Goal: Task Accomplishment & Management: Use online tool/utility

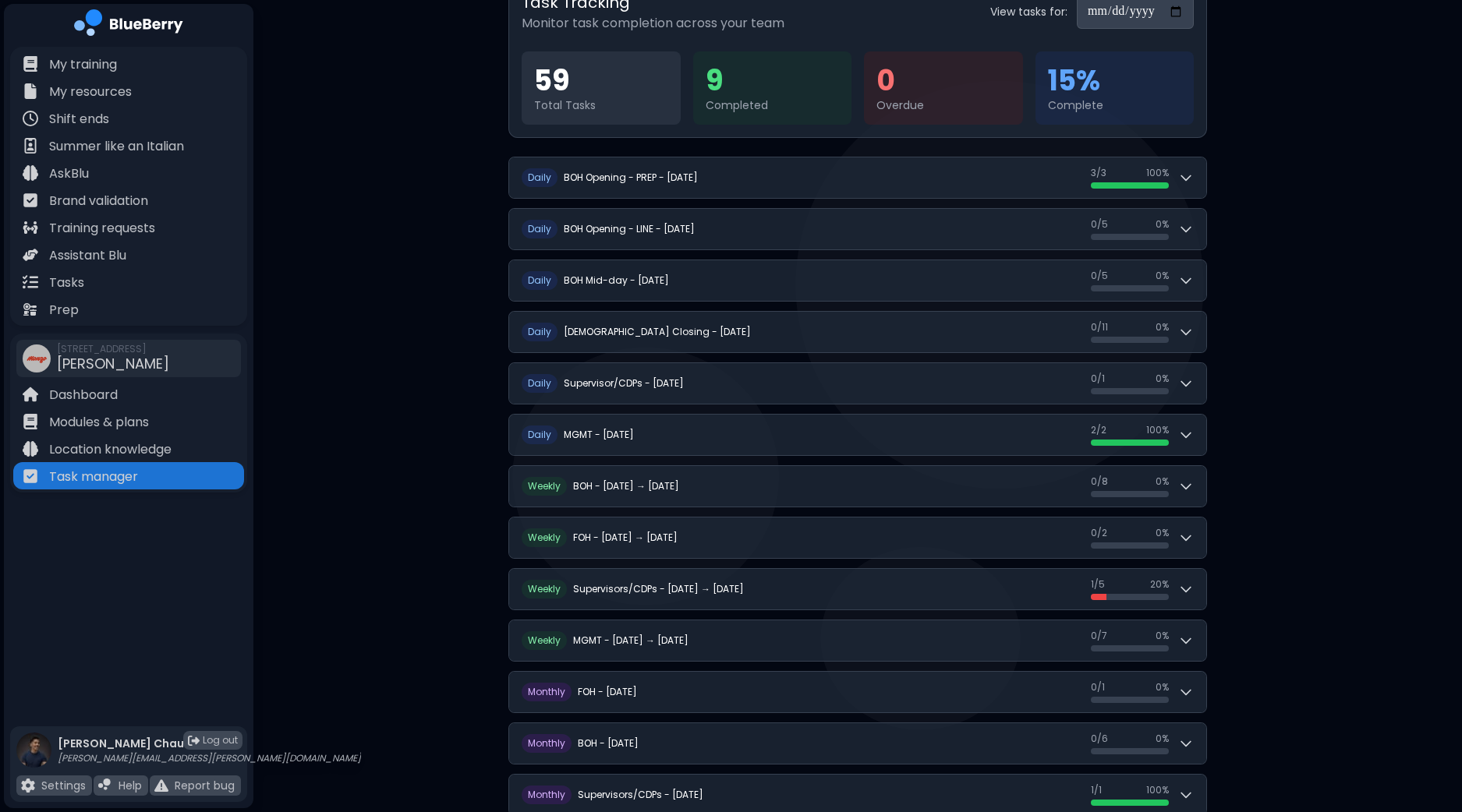
scroll to position [194, 0]
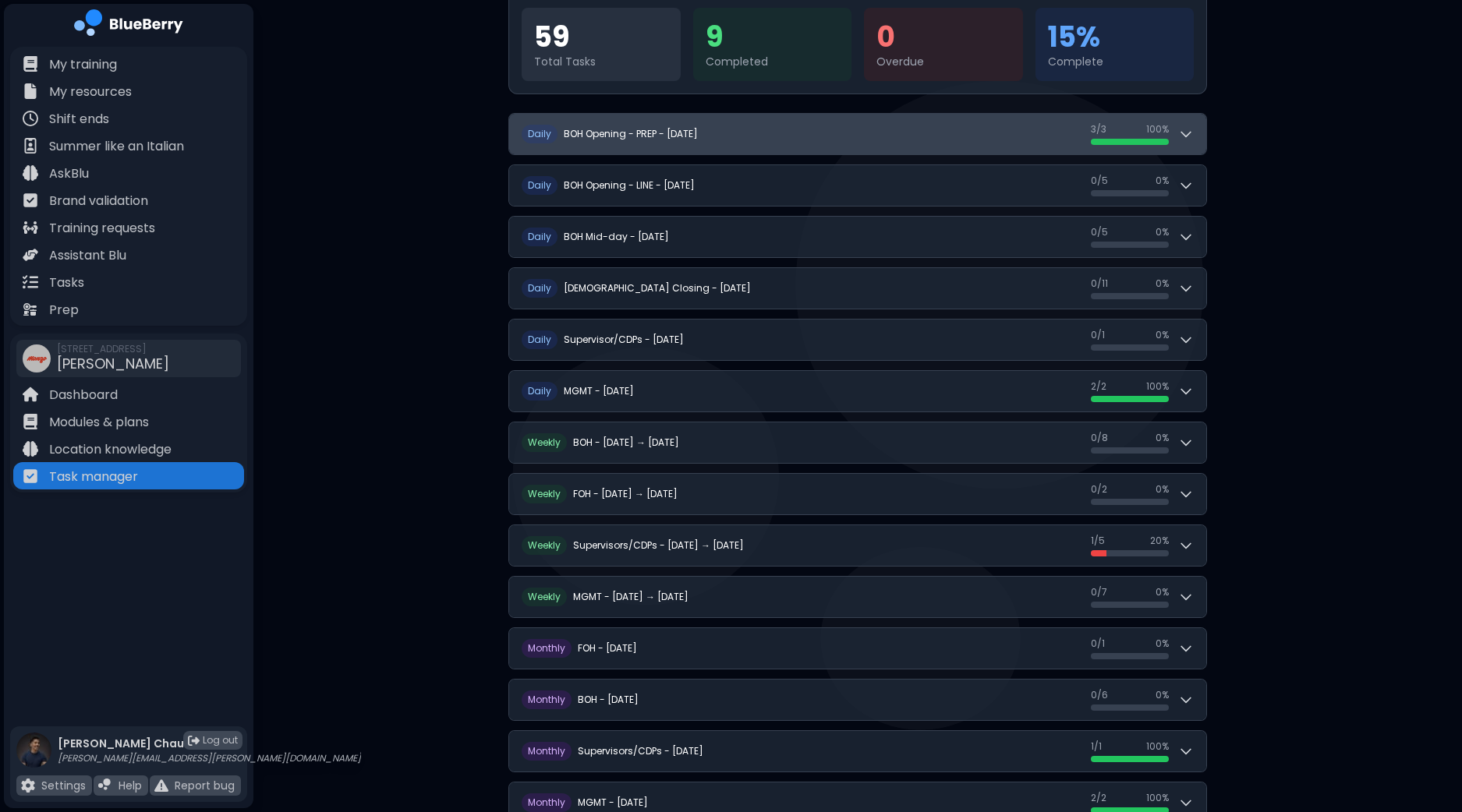
click at [1199, 140] on button "D aily BOH Opening - PREP - [DATE] 3 / 3 3 / 3 100 %" at bounding box center [858, 134] width 697 height 40
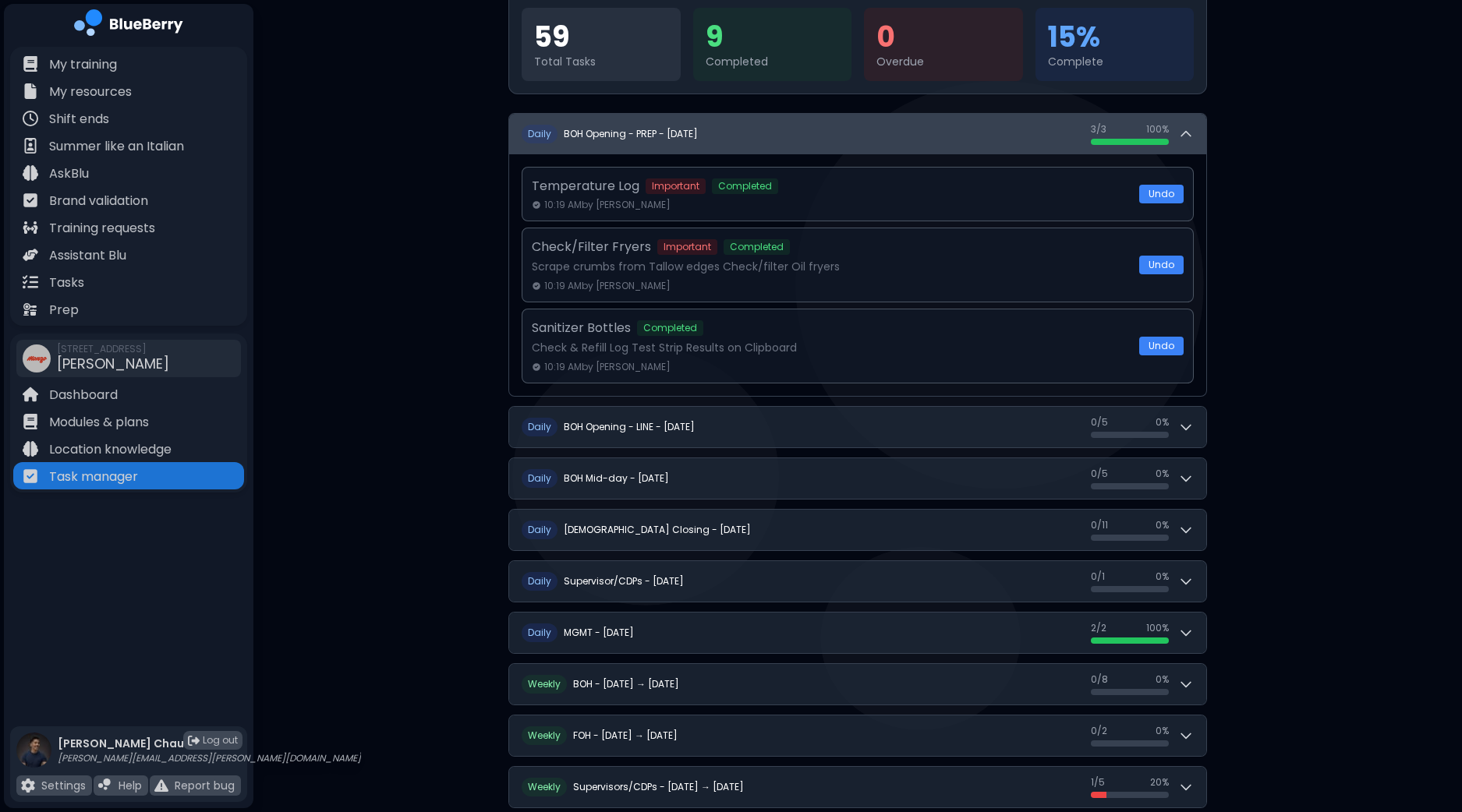
click at [1199, 140] on button "D aily BOH Opening - PREP - [DATE] 3 / 3 3 / 3 100 %" at bounding box center [858, 134] width 697 height 40
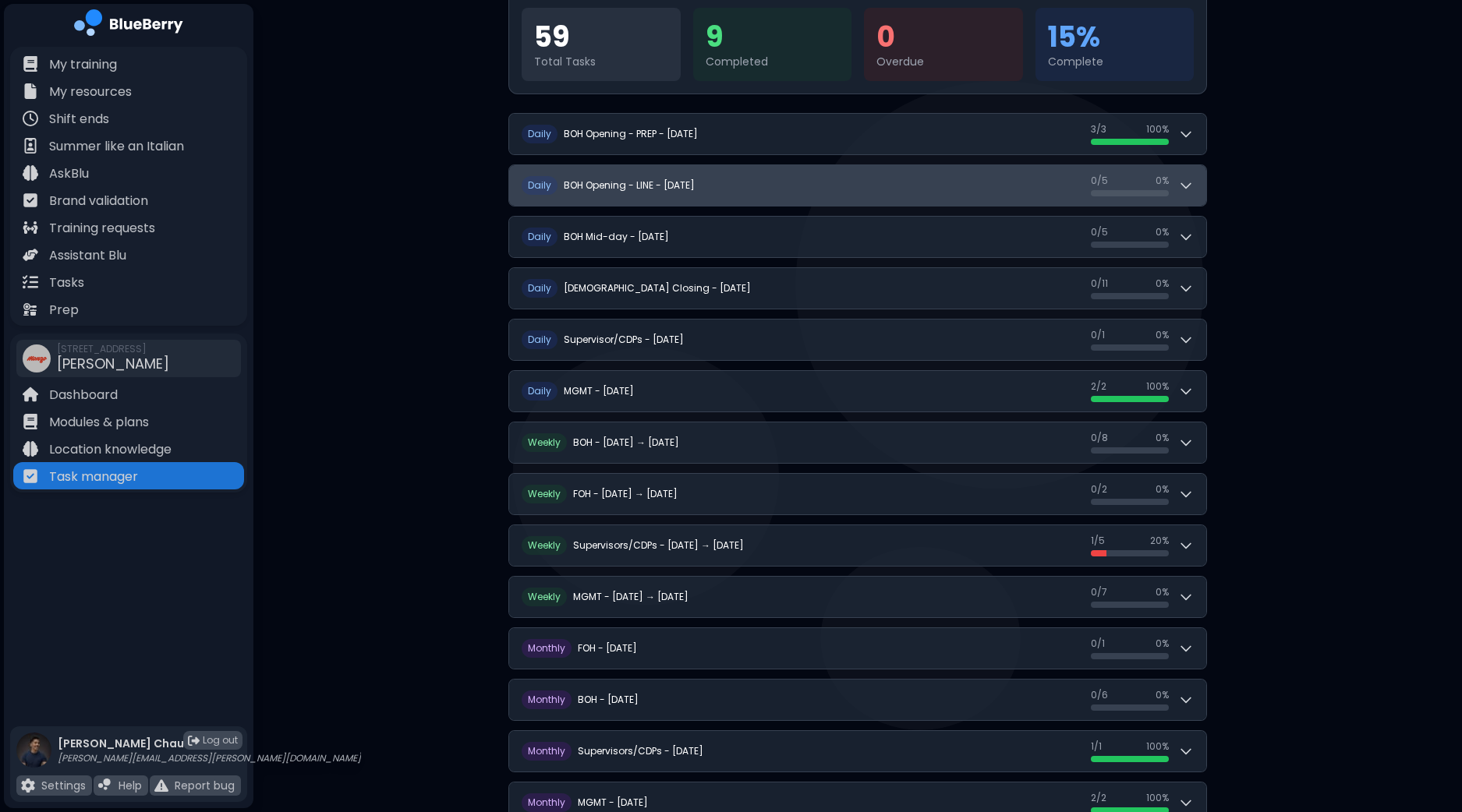
click at [1200, 194] on button "D aily BOH Opening - LINE - [DATE] 0 / 5 0 / 5 0 %" at bounding box center [858, 186] width 697 height 40
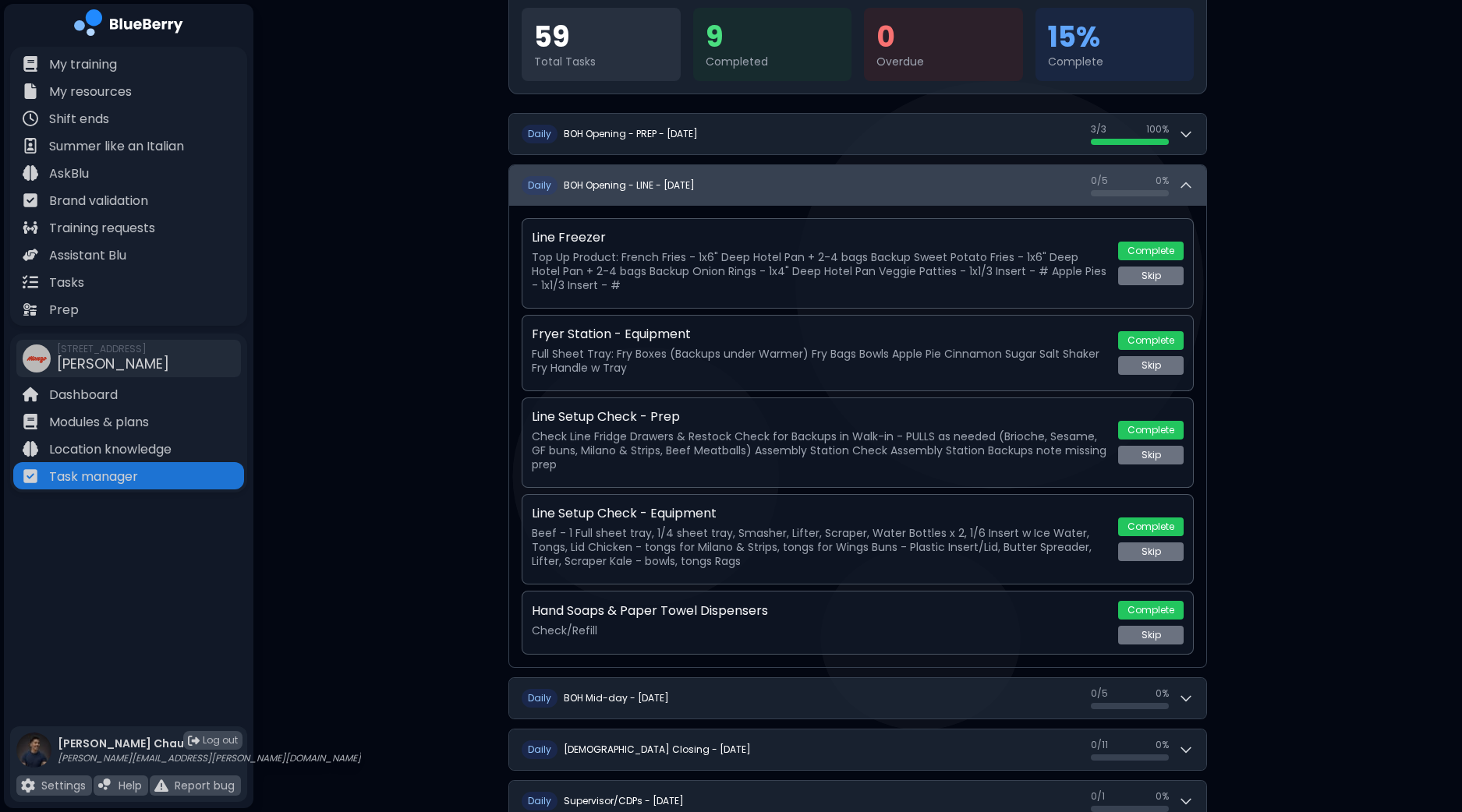
click at [1200, 194] on button "D aily BOH Opening - LINE - [DATE] 0 / 5 0 / 5 0 %" at bounding box center [858, 186] width 697 height 40
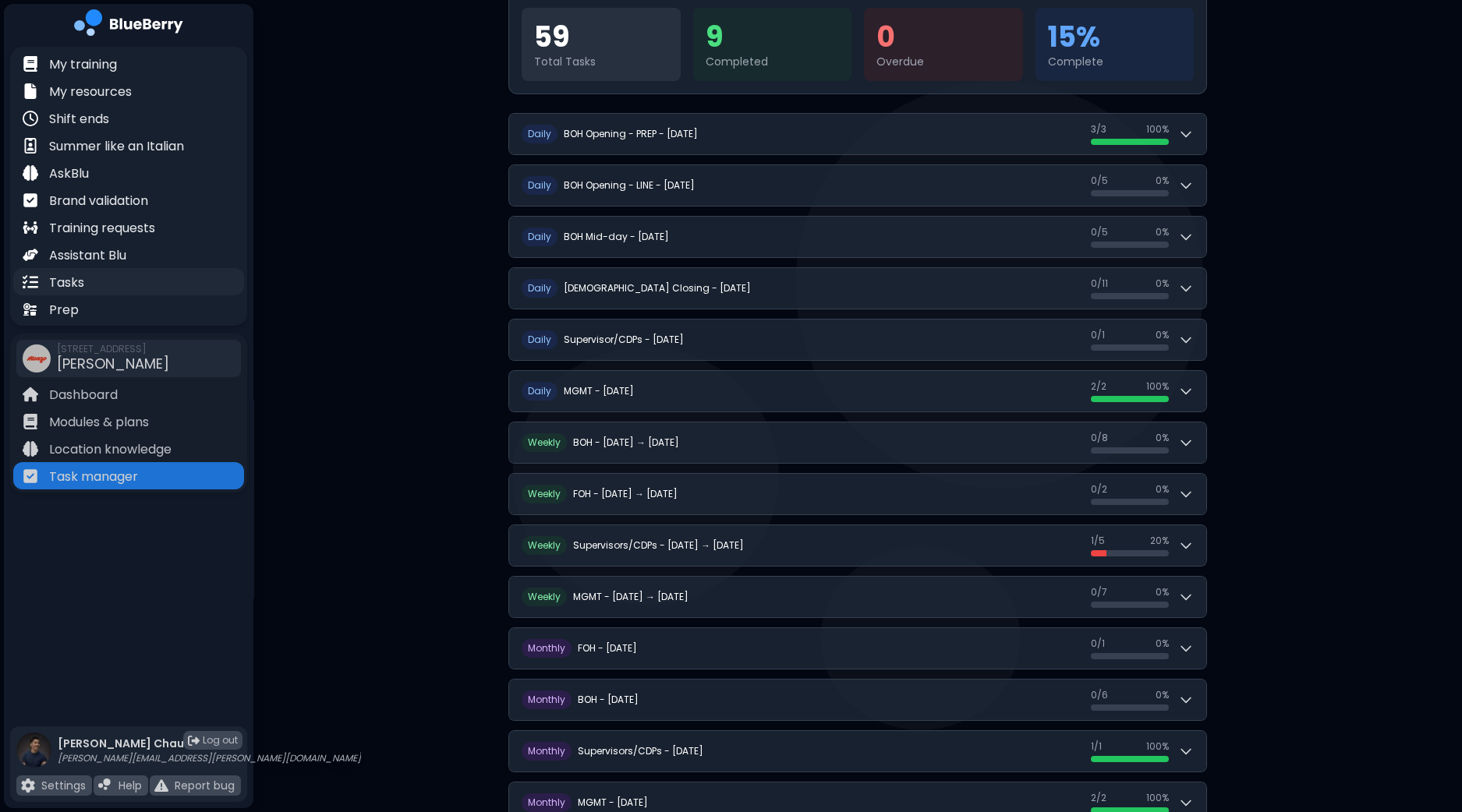
click at [99, 288] on div "Tasks" at bounding box center [129, 282] width 231 height 27
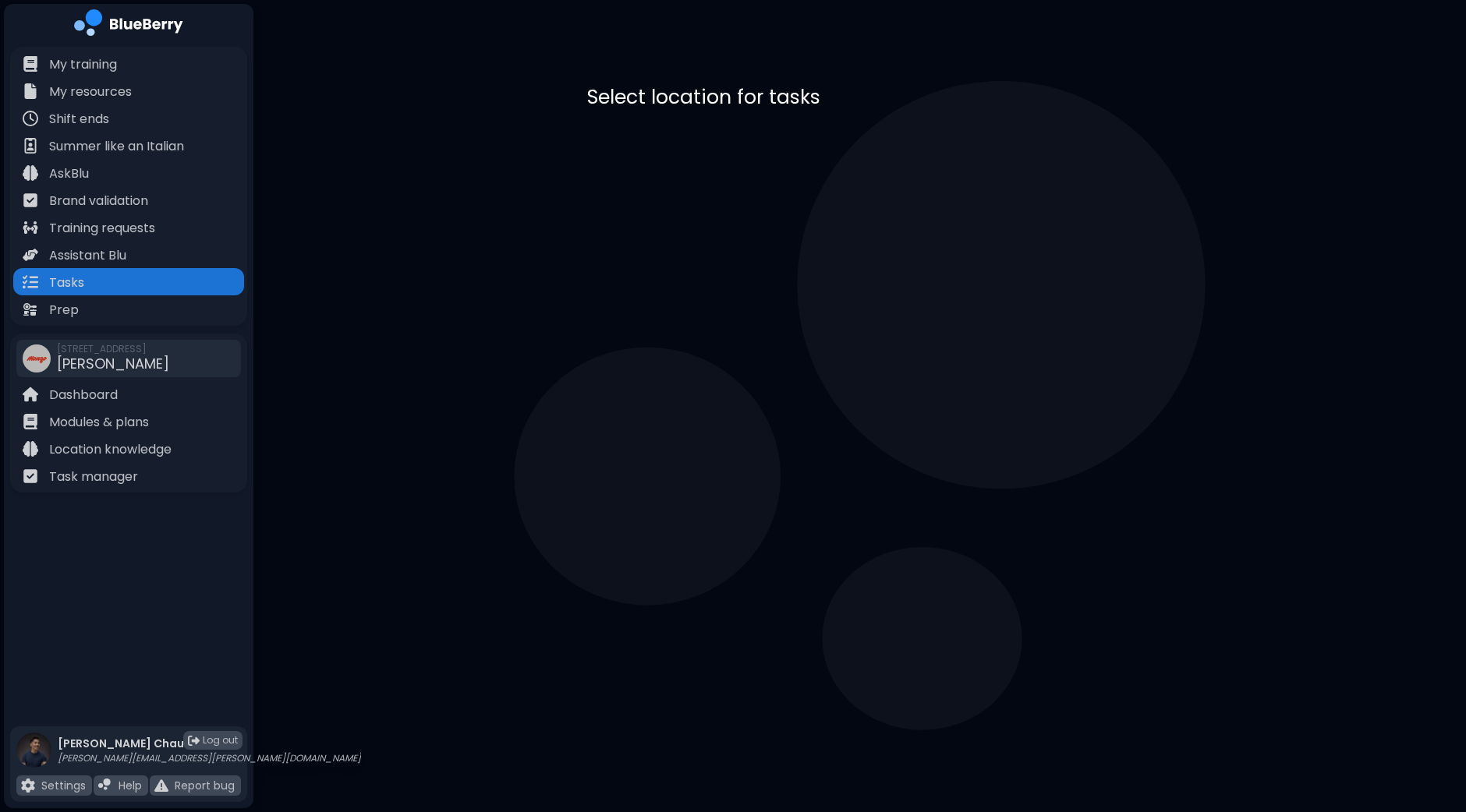
click at [733, 166] on p "[STREET_ADDRESS]" at bounding box center [724, 169] width 105 height 13
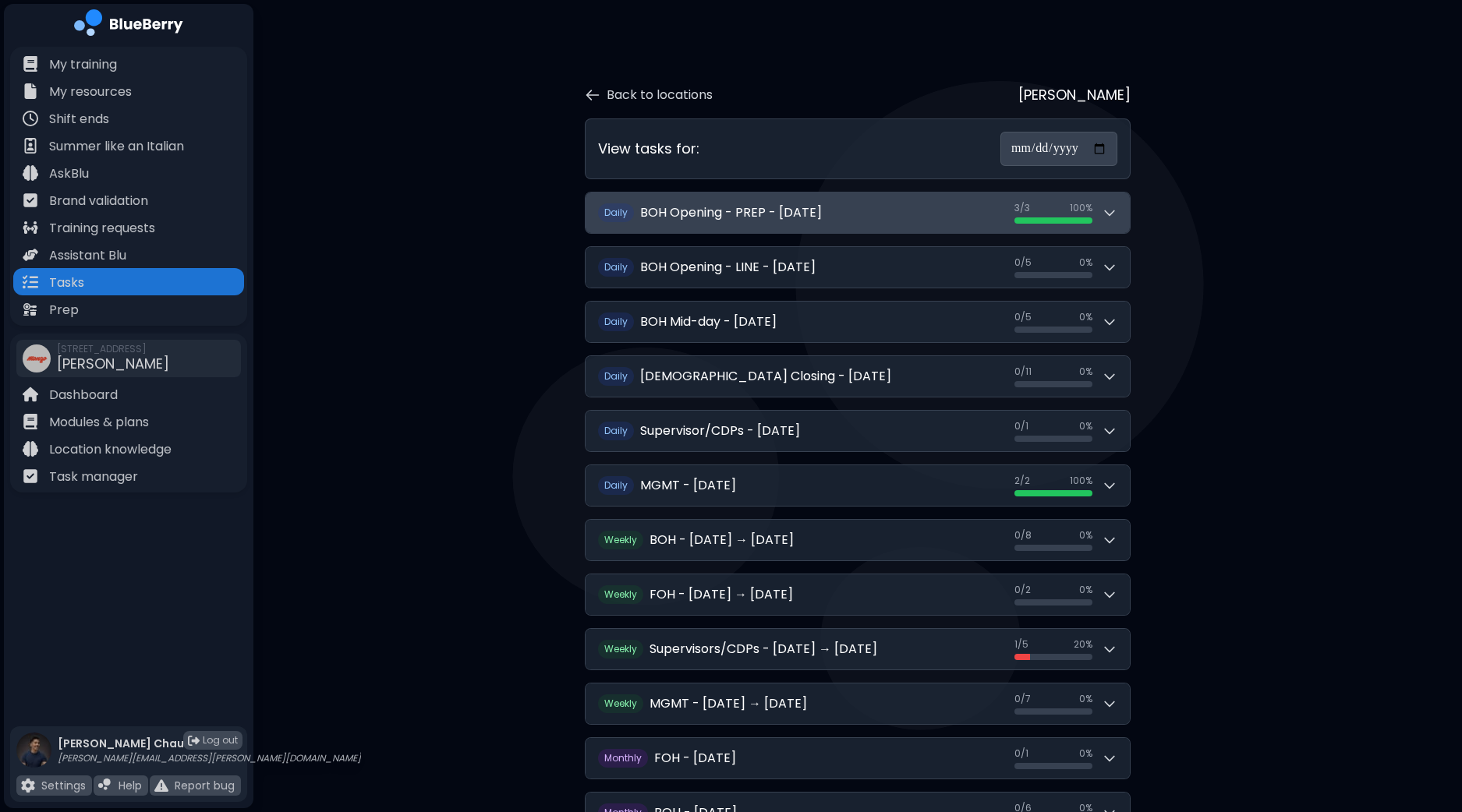
click at [1115, 223] on button "Daily BOH Opening - PREP - [DATE] 3 / 3 3 / 3 100 %" at bounding box center [857, 213] width 544 height 40
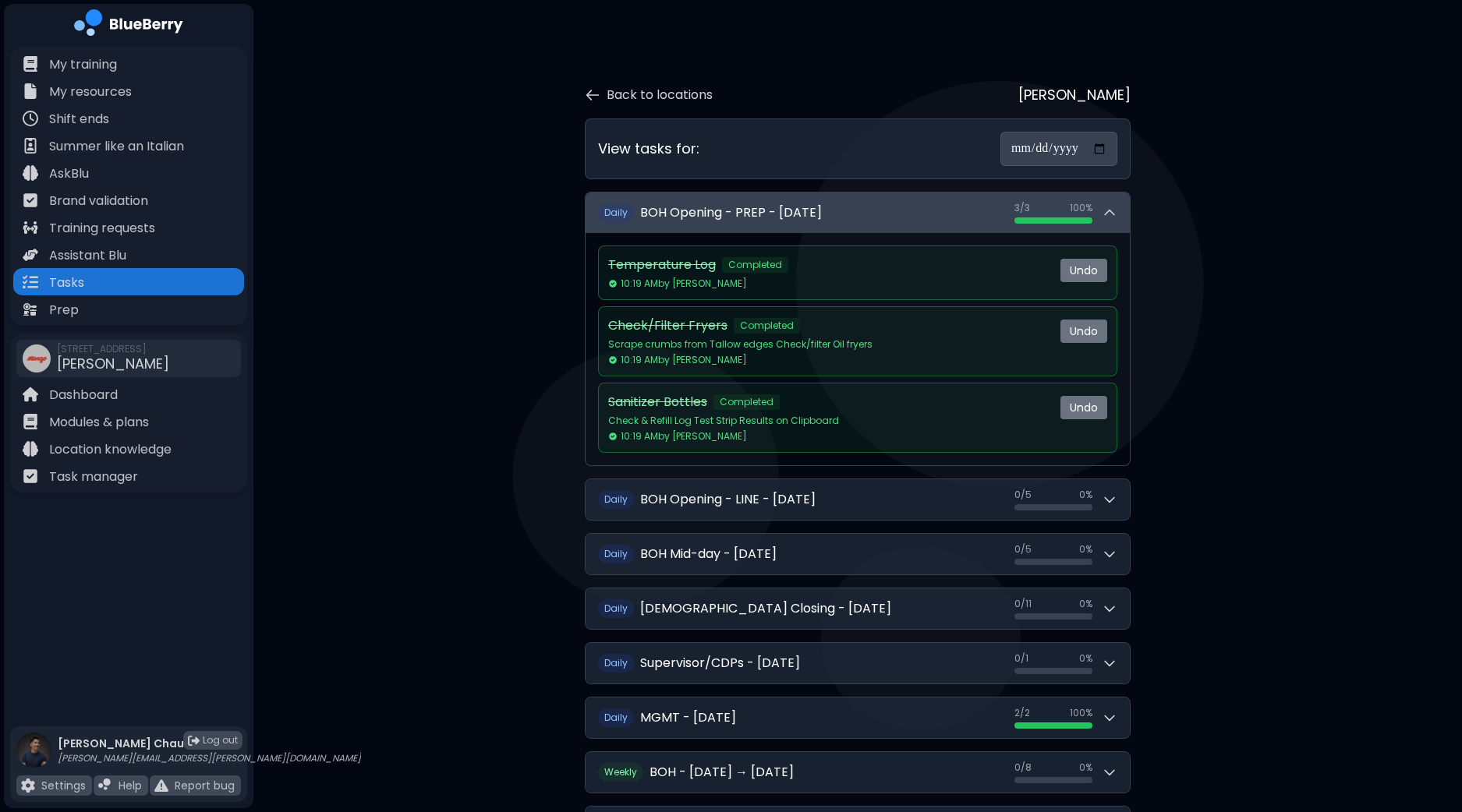
click at [1115, 223] on button "Daily BOH Opening - PREP - [DATE] 3 / 3 3 / 3 100 %" at bounding box center [857, 213] width 544 height 40
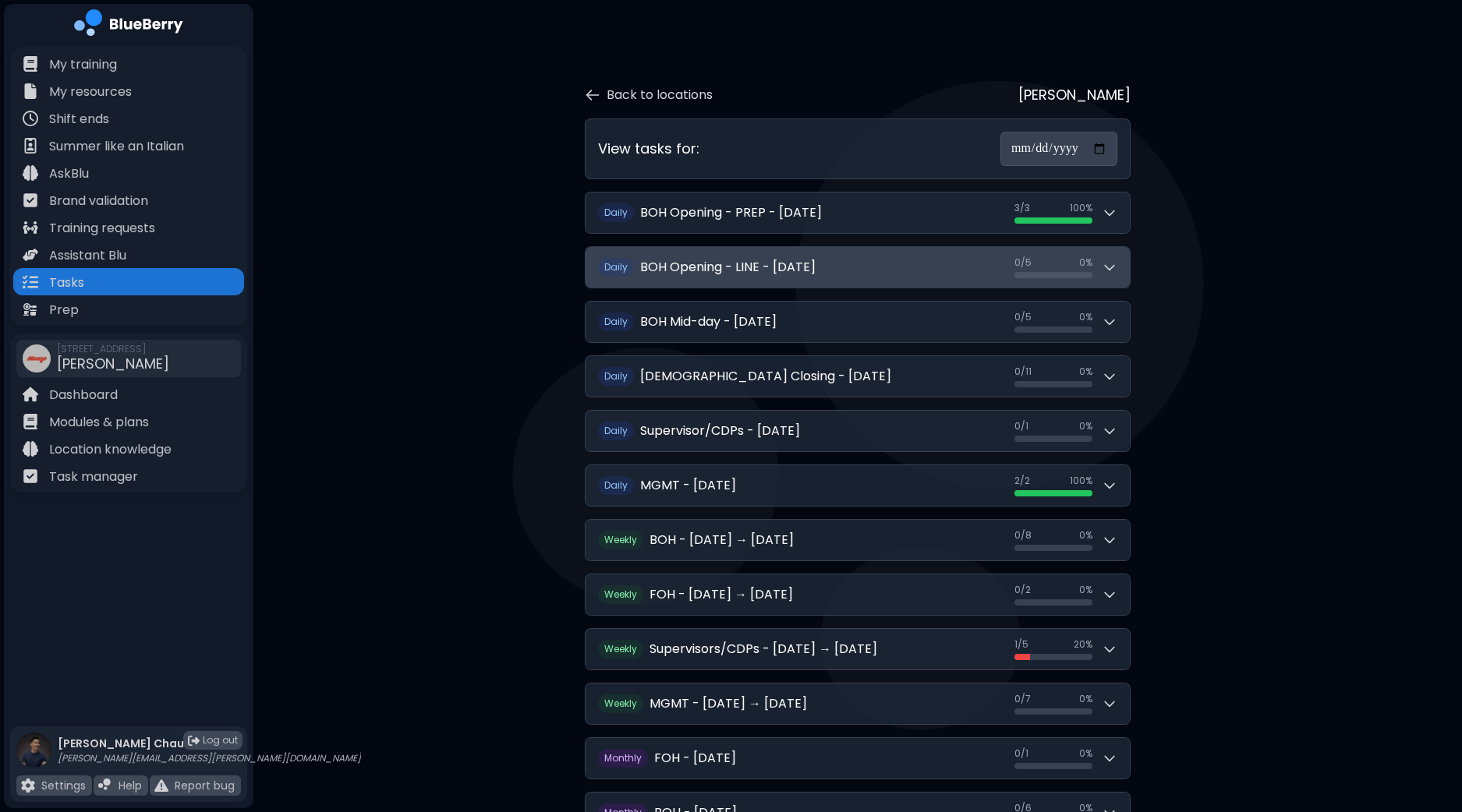
click at [1116, 260] on icon at bounding box center [1109, 267] width 15 height 15
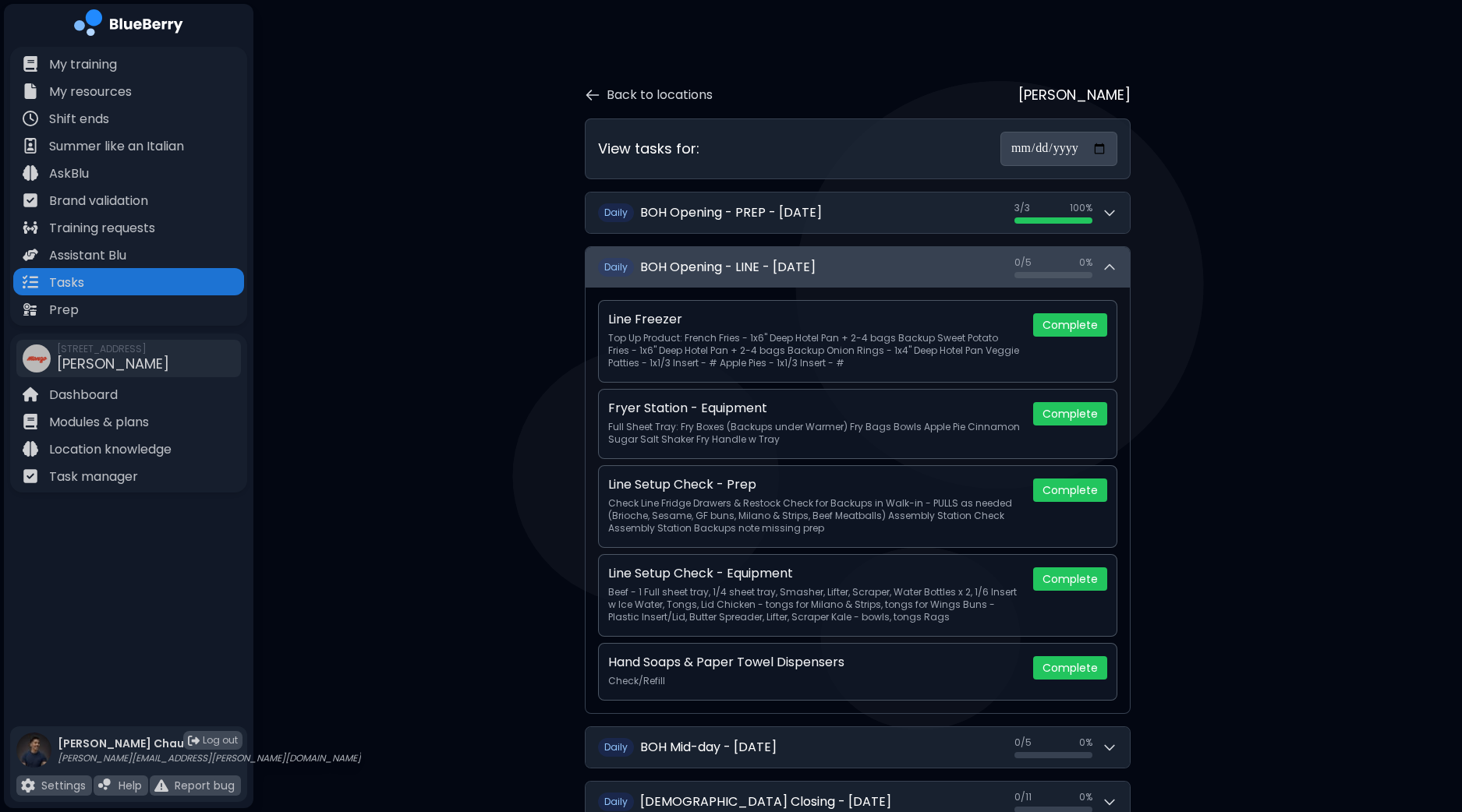
click at [1116, 260] on icon at bounding box center [1109, 267] width 15 height 15
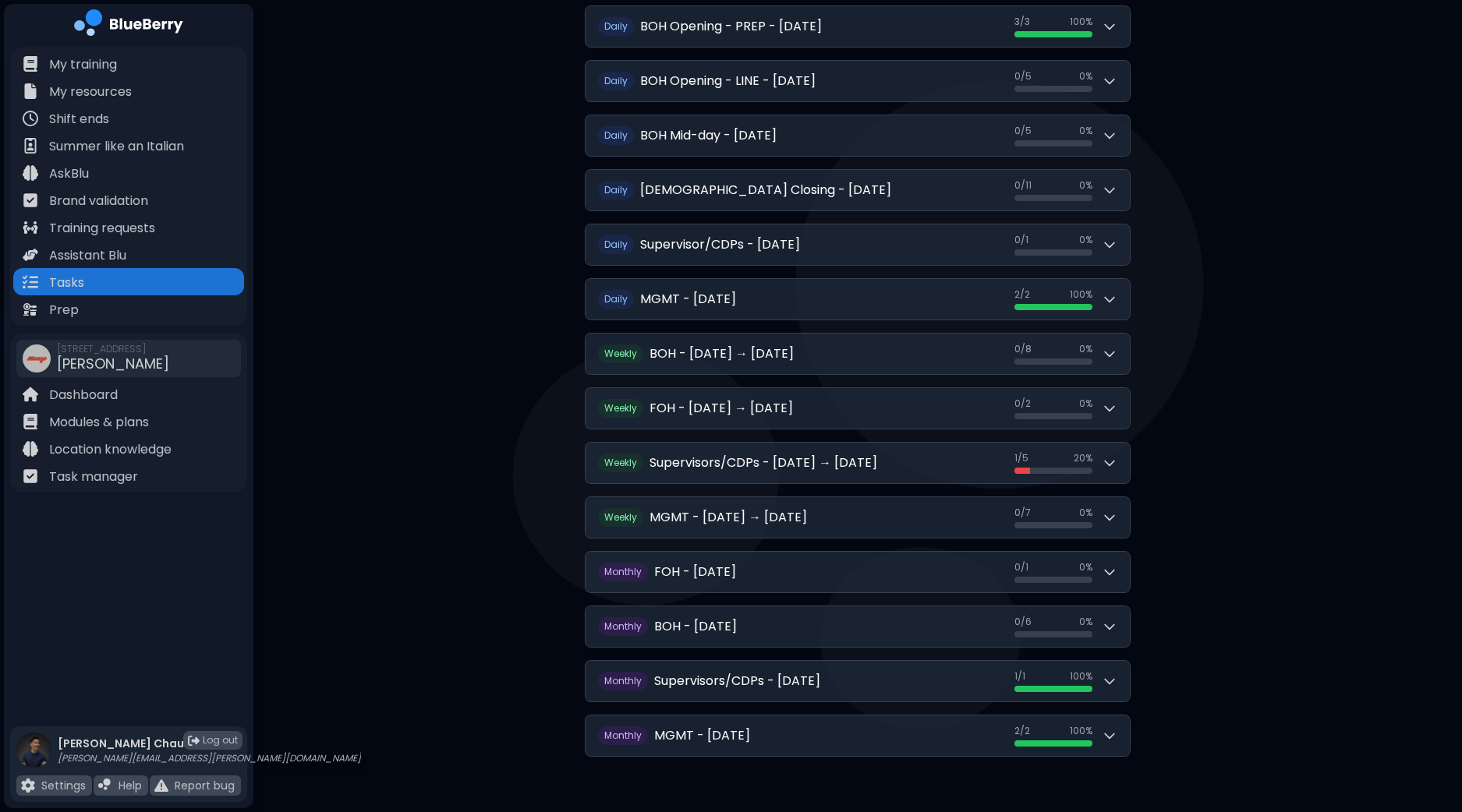
scroll to position [188, 0]
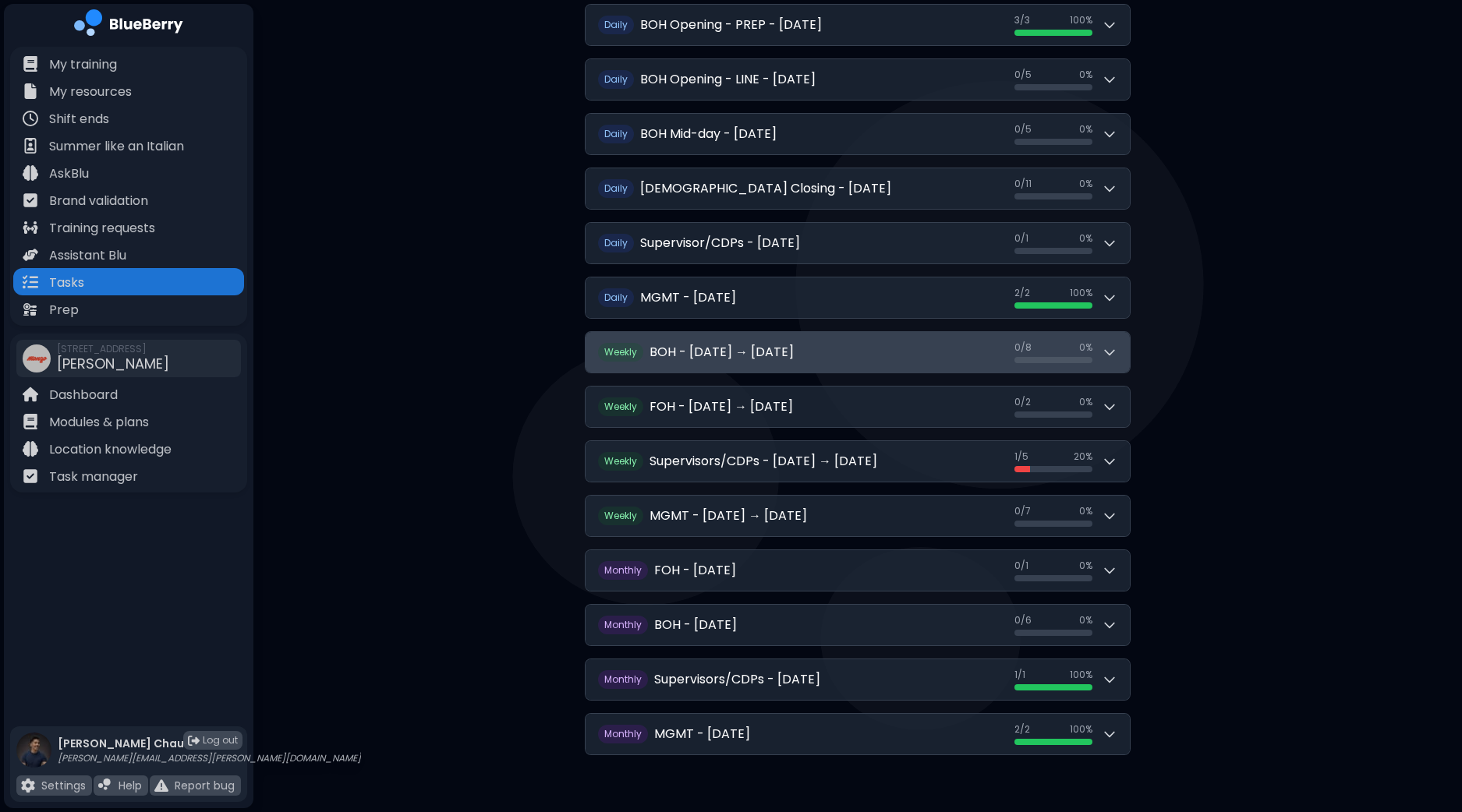
click at [1110, 355] on icon at bounding box center [1109, 352] width 15 height 15
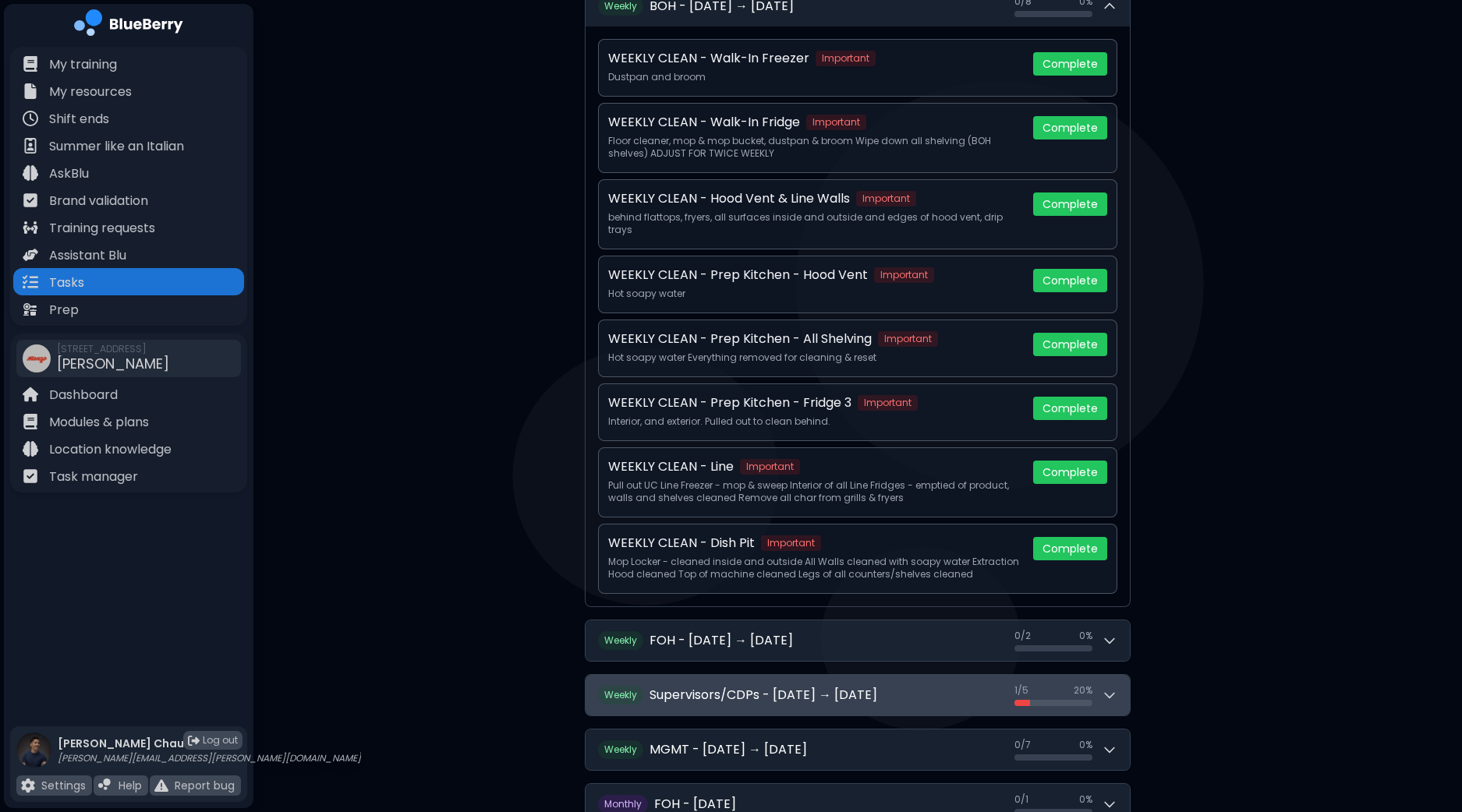
scroll to position [577, 0]
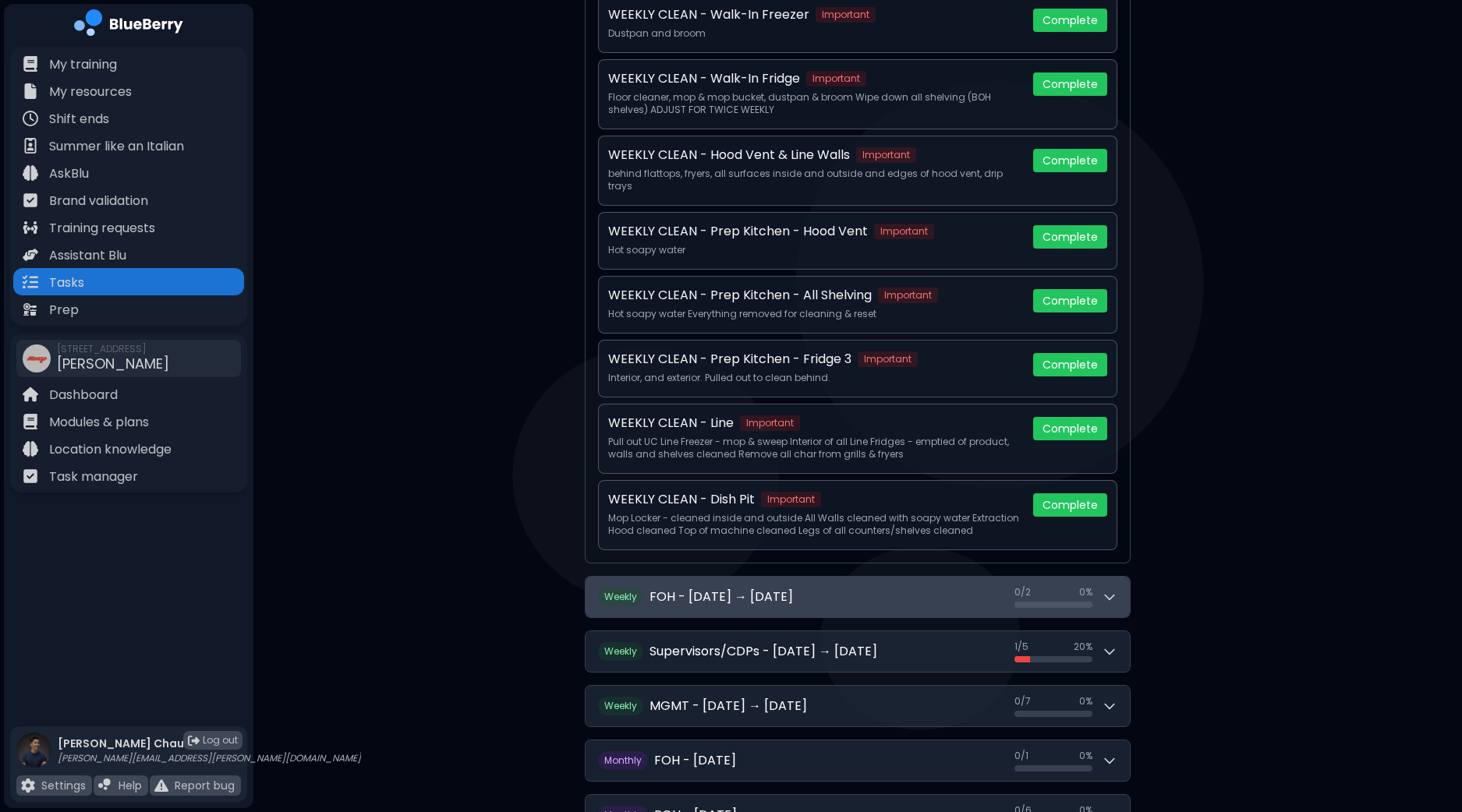
click at [1118, 576] on button "Weekly FOH - [DATE] → [DATE] 0 / 2 0 / 2 0 %" at bounding box center [857, 596] width 544 height 40
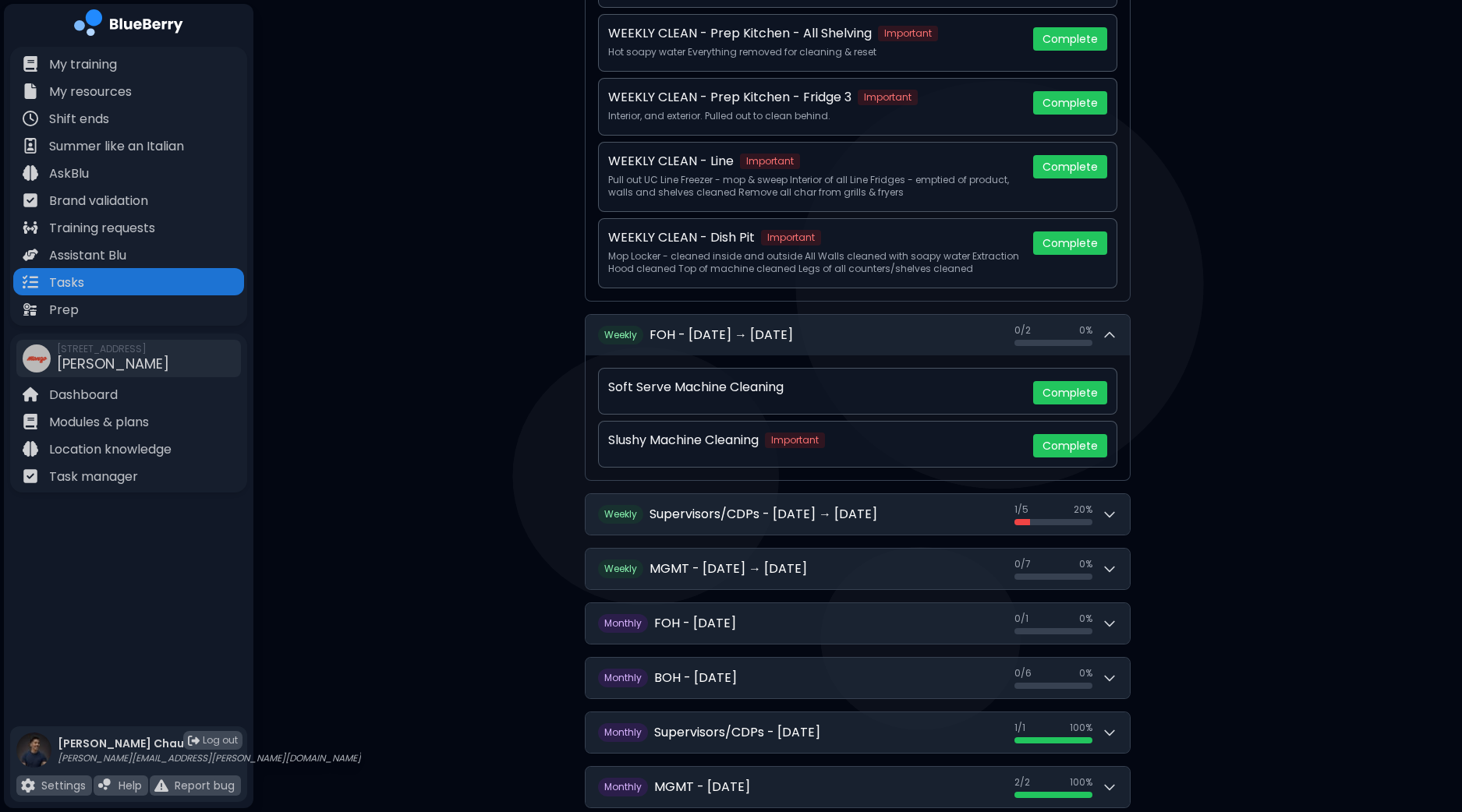
scroll to position [876, 0]
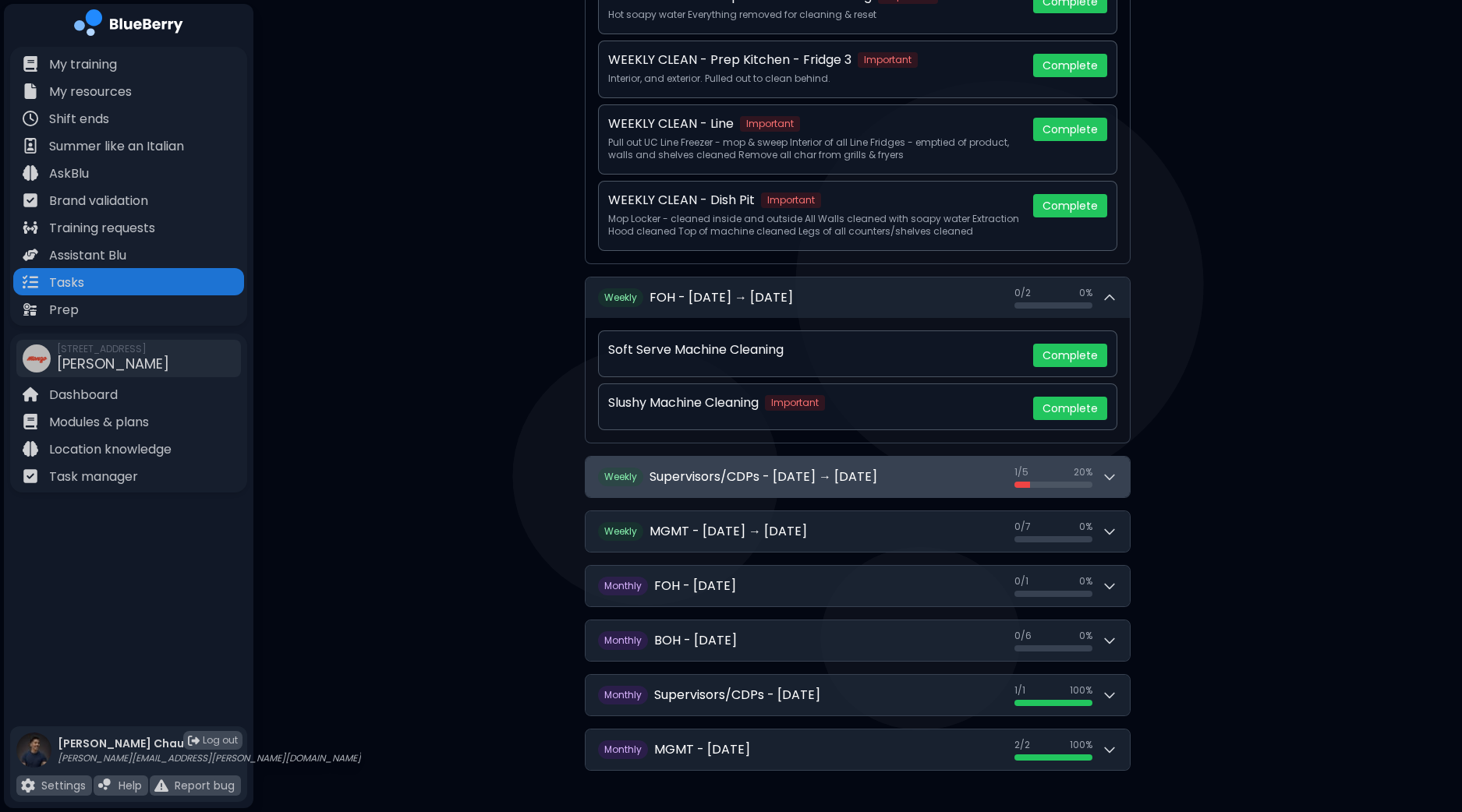
click at [1121, 463] on button "Weekly Supervisors/CDPs - [DATE] → [DATE] 1 / 5 1 / 5 20 %" at bounding box center [857, 477] width 544 height 40
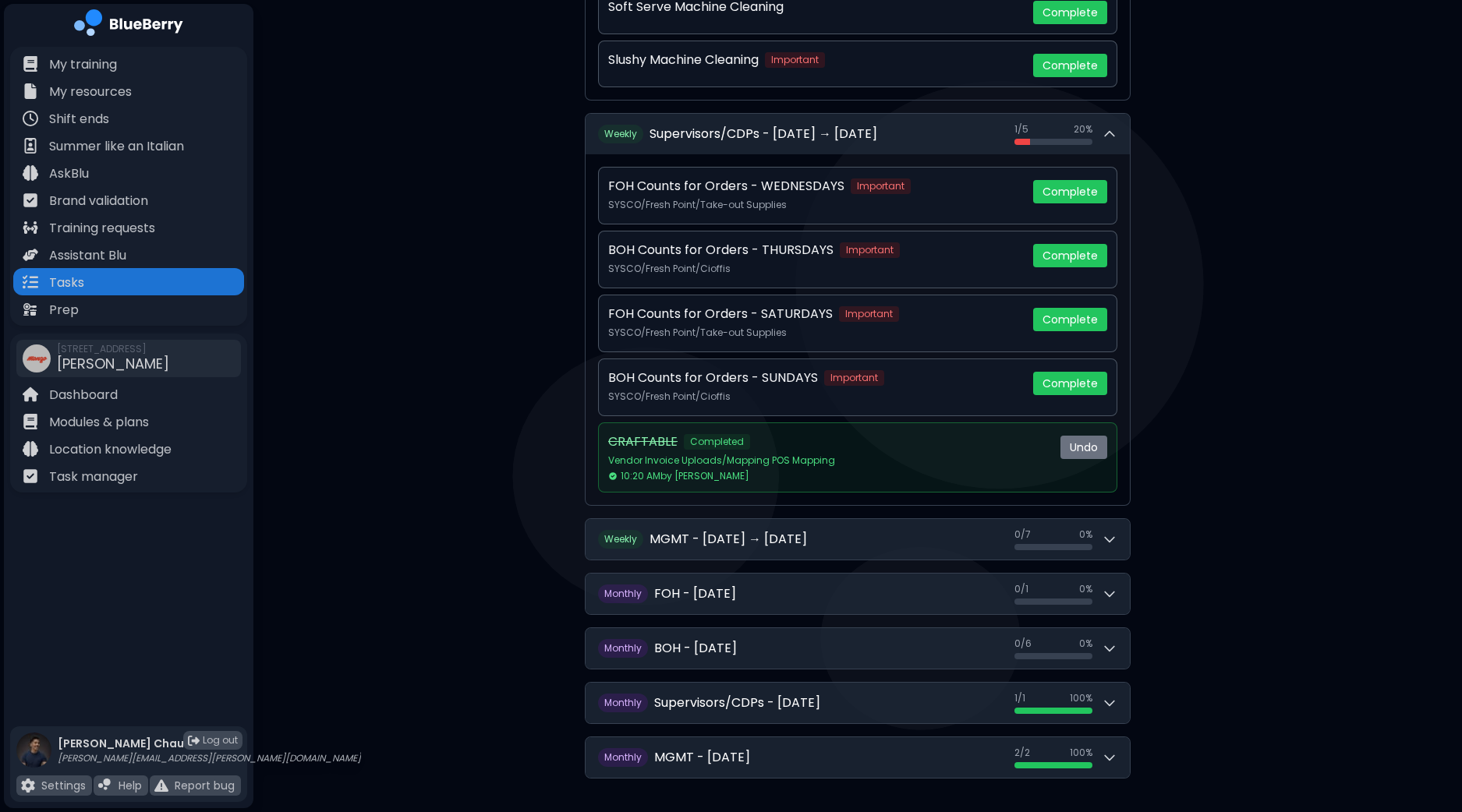
scroll to position [1227, 0]
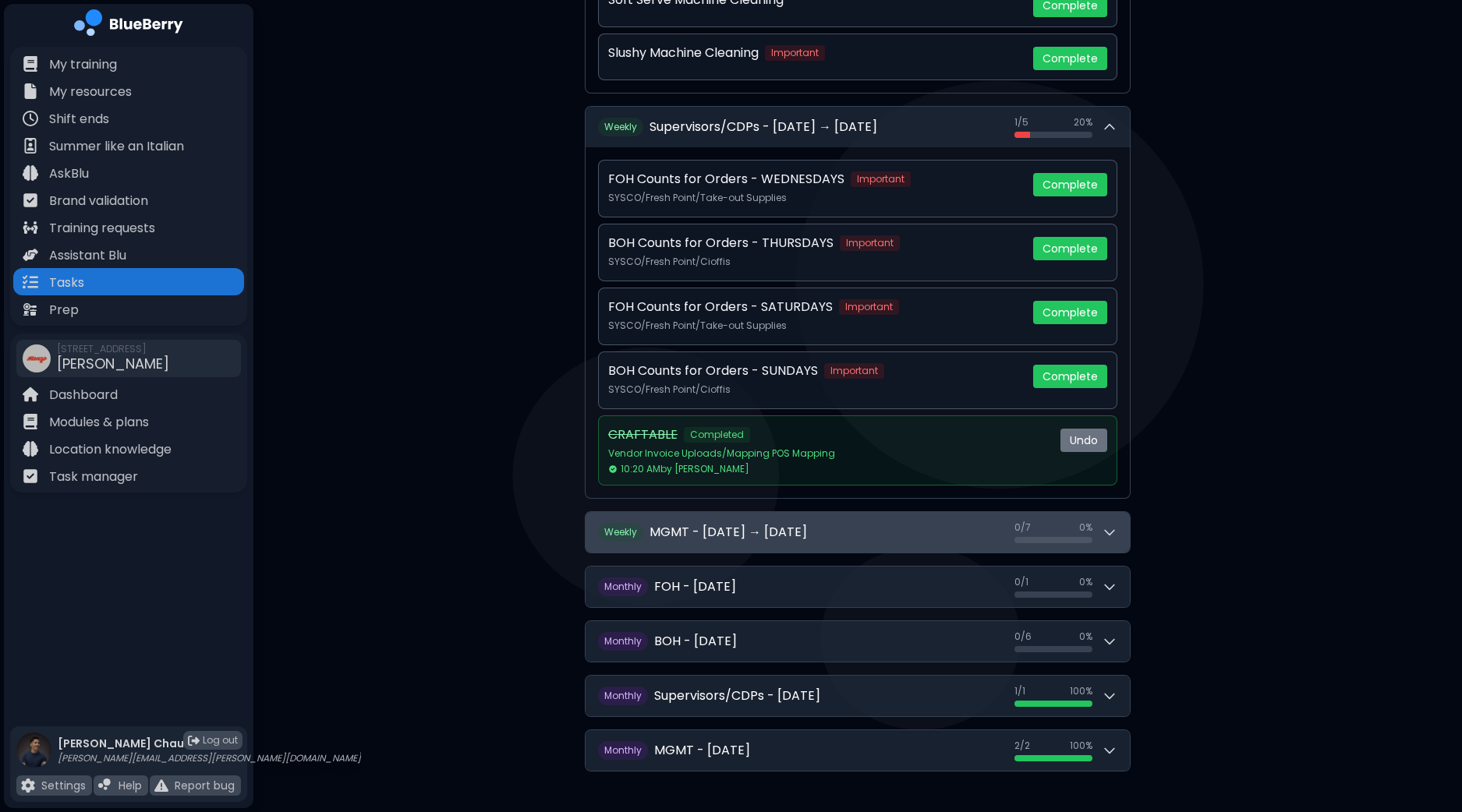
click at [1110, 521] on div "0 / 7 0 / 7 0 %" at bounding box center [1065, 532] width 103 height 22
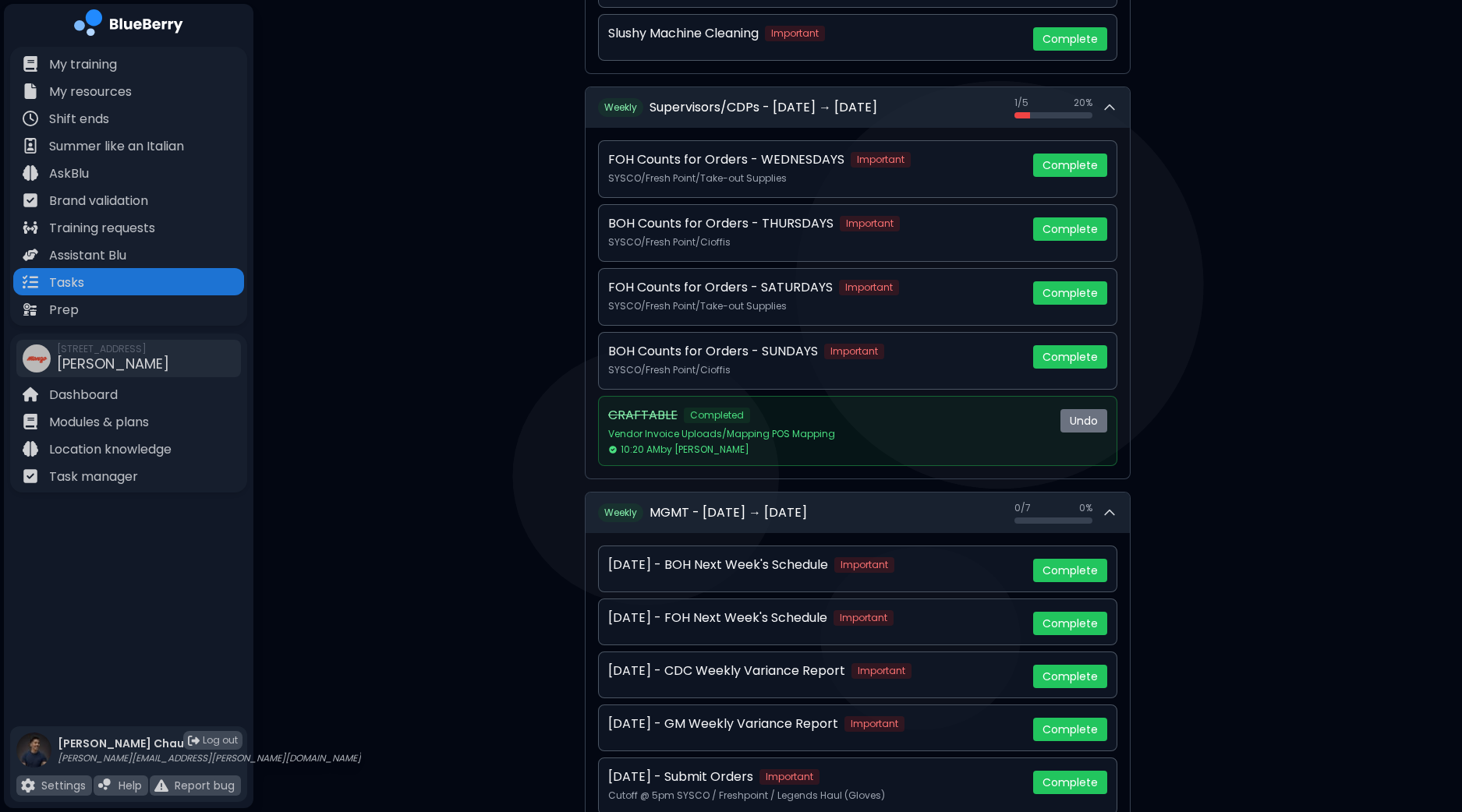
scroll to position [1441, 0]
